Goal: Transaction & Acquisition: Obtain resource

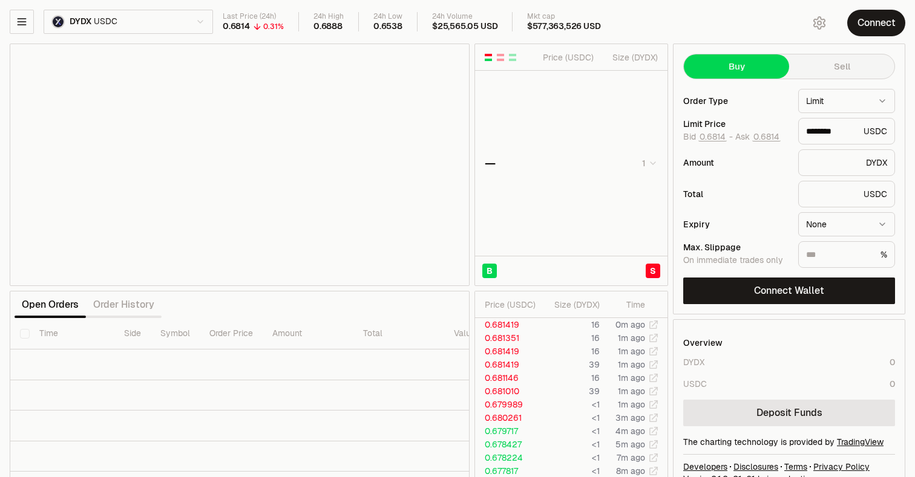
click at [114, 28] on html "Balance Earn Bitcoin Summer Bridge & Swap Orderbook Stake Ecosystem Governance …" at bounding box center [457, 252] width 915 height 505
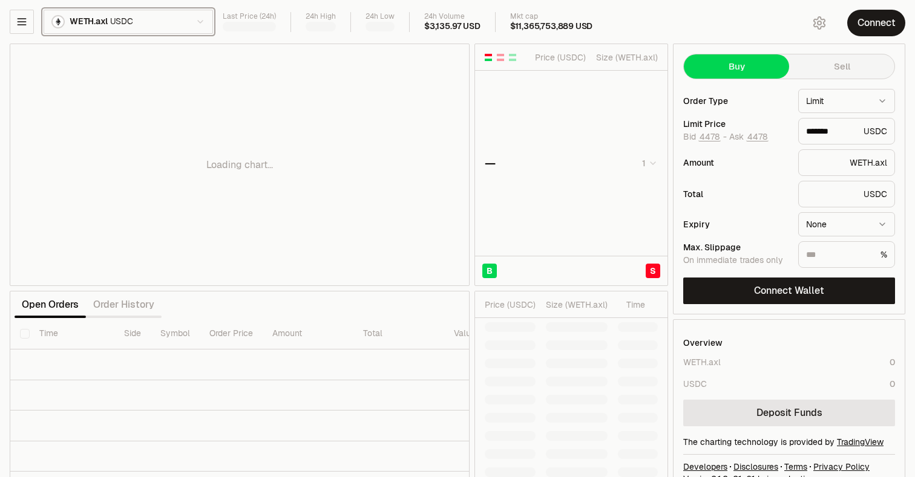
type input "*******"
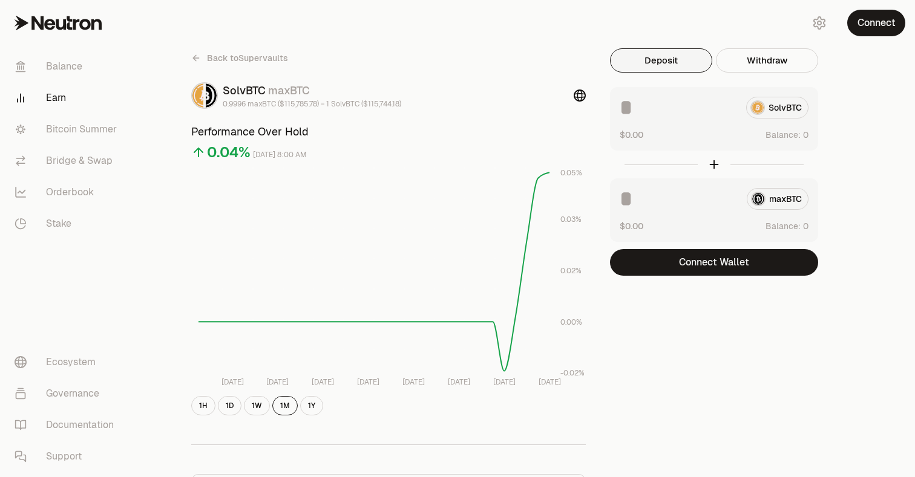
click at [194, 61] on icon at bounding box center [196, 58] width 10 height 10
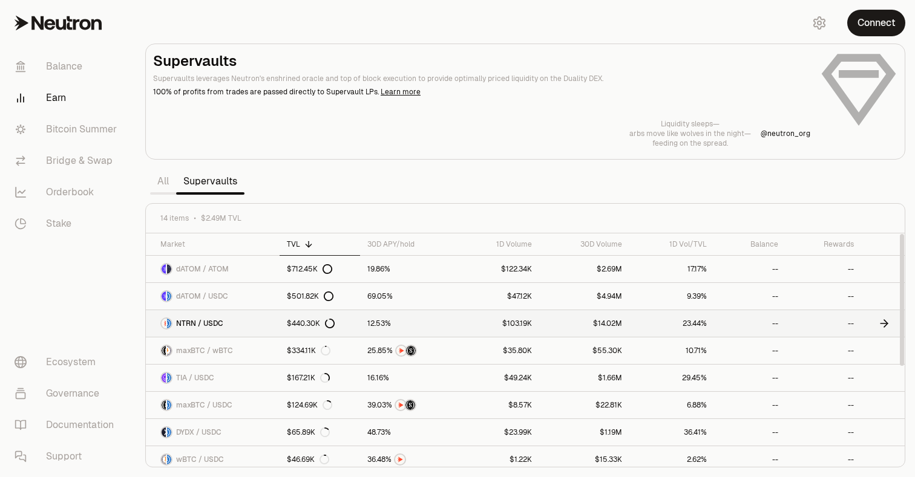
click at [206, 324] on span "NTRN / USDC" at bounding box center [199, 324] width 47 height 10
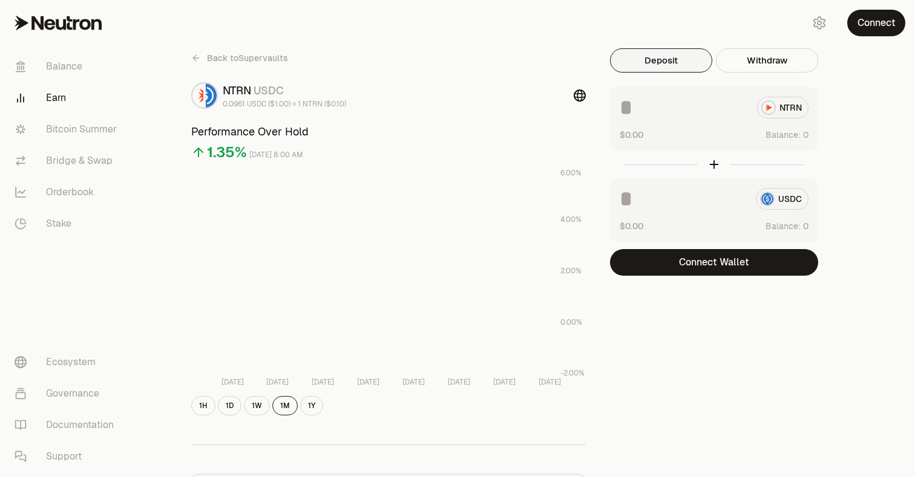
click at [660, 57] on button "Deposit" at bounding box center [661, 60] width 102 height 24
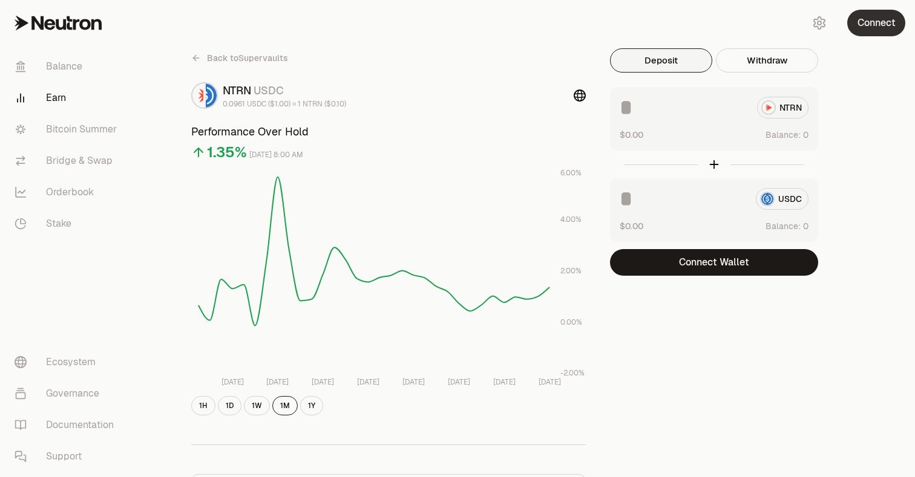
click at [874, 25] on button "Connect" at bounding box center [876, 23] width 58 height 27
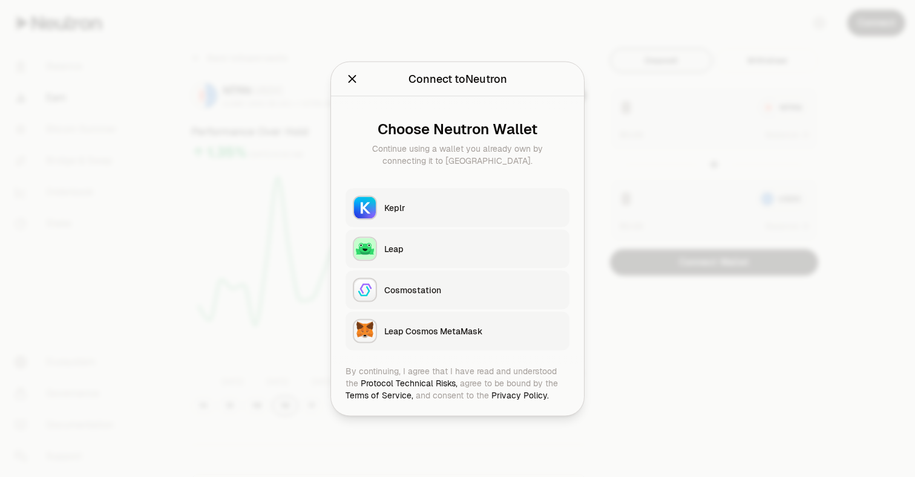
click at [440, 214] on button "Keplr" at bounding box center [457, 207] width 224 height 39
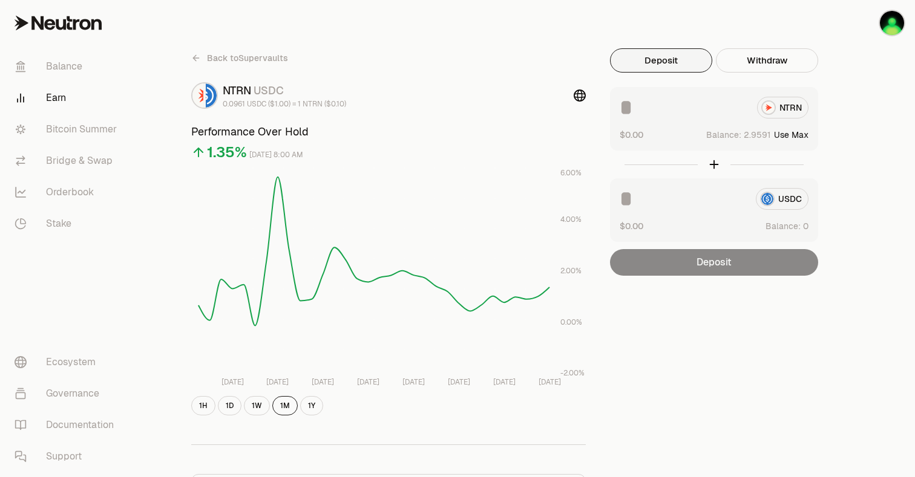
click at [698, 120] on div "NTRN $0.00 Balance: Use Max" at bounding box center [714, 119] width 208 height 64
click at [655, 111] on input at bounding box center [684, 108] width 128 height 22
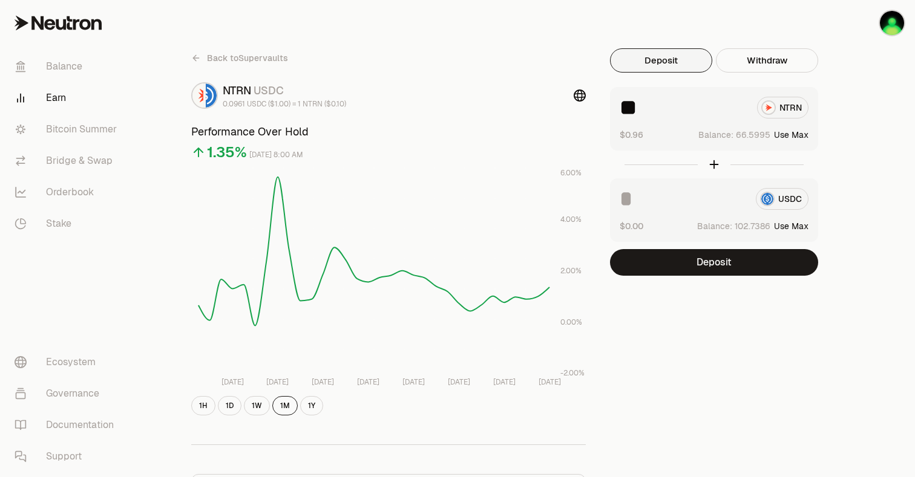
type input "**"
click at [656, 204] on input at bounding box center [683, 199] width 126 height 22
type input "*"
click at [859, 138] on div "Back to Supervaults NTRN USDC 0.0961 USDC ($1.00) = 1 NTRN ($0.10) Performance …" at bounding box center [525, 397] width 697 height 698
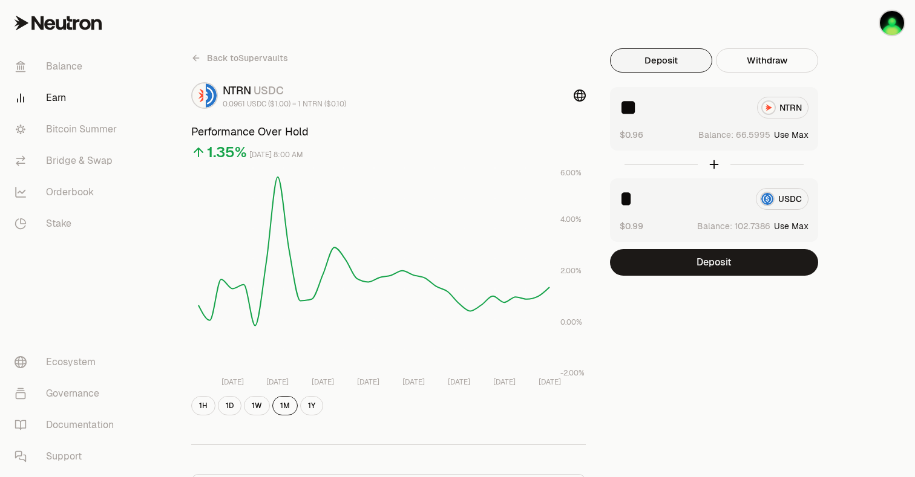
scroll to position [69, 0]
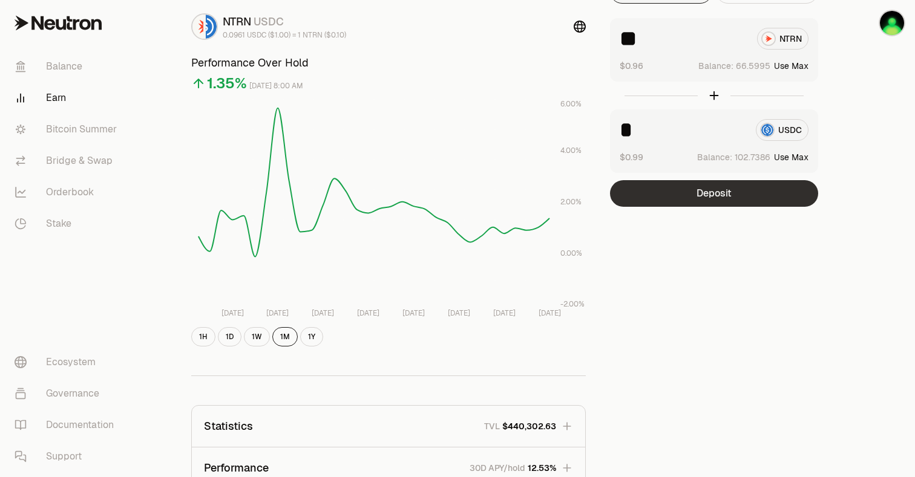
click at [708, 200] on button "Deposit" at bounding box center [714, 193] width 208 height 27
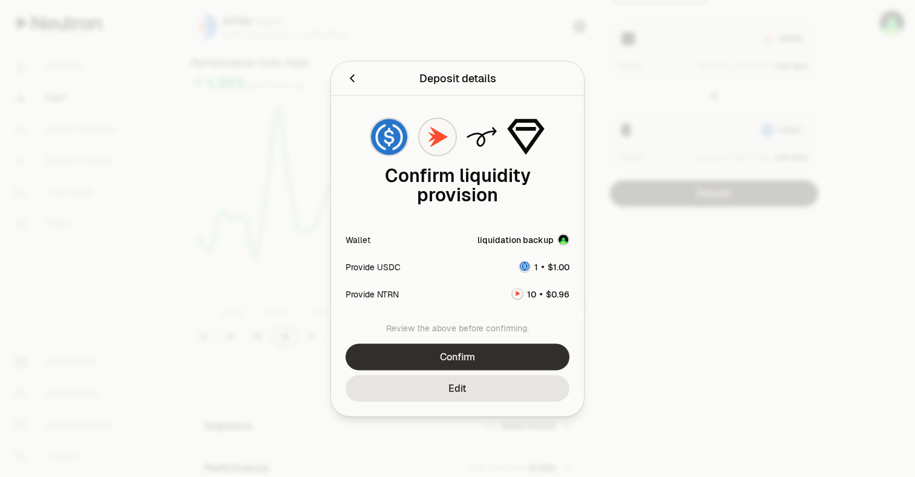
click at [465, 356] on button "Confirm" at bounding box center [457, 357] width 224 height 27
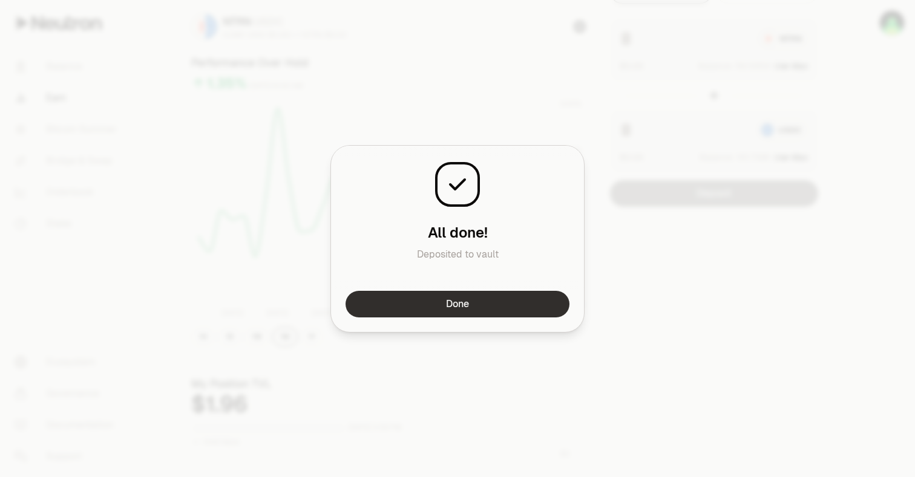
click at [477, 300] on button "Done" at bounding box center [457, 304] width 224 height 27
